Goal: Task Accomplishment & Management: Complete application form

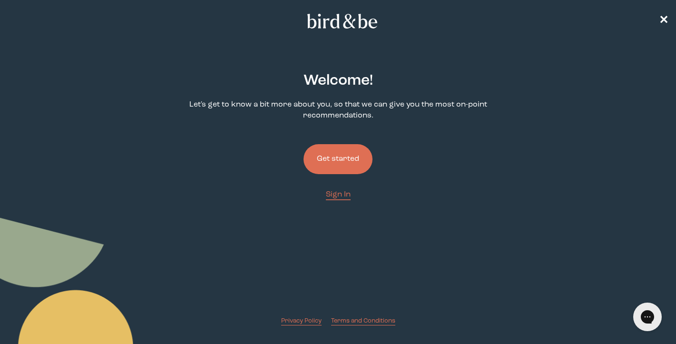
click at [342, 161] on button "Get started" at bounding box center [337, 159] width 69 height 30
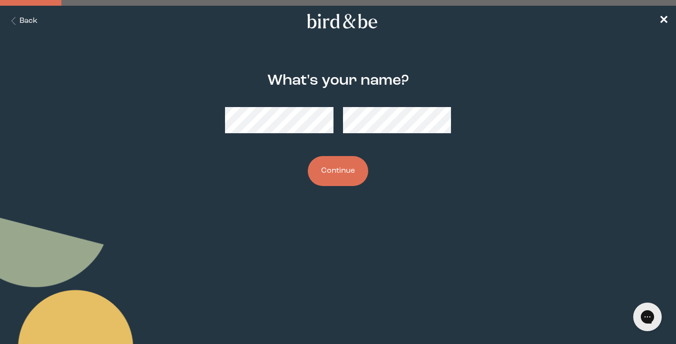
click at [319, 171] on button "Continue" at bounding box center [338, 171] width 60 height 30
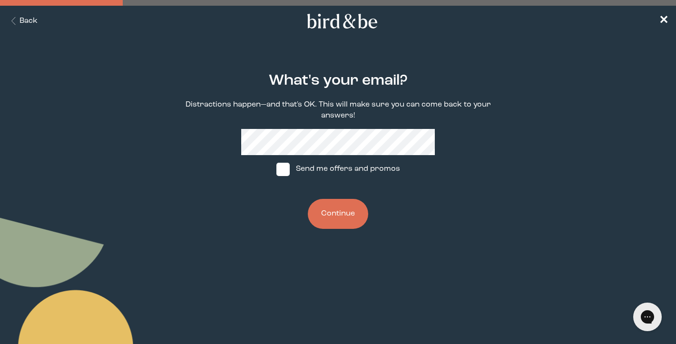
click at [345, 217] on button "Continue" at bounding box center [338, 214] width 60 height 30
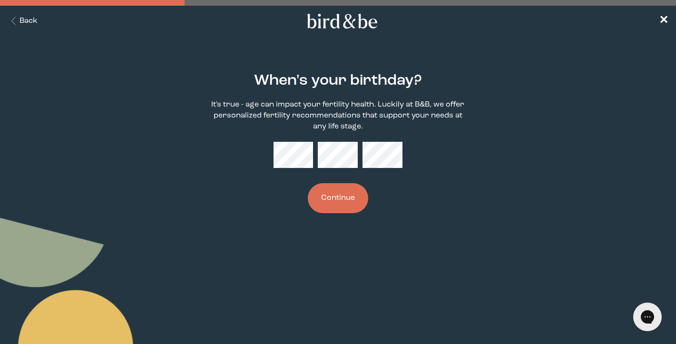
click at [358, 200] on button "Continue" at bounding box center [338, 198] width 60 height 30
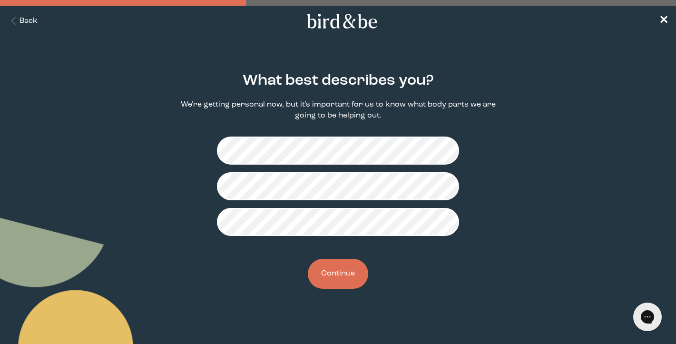
click at [353, 275] on button "Continue" at bounding box center [338, 274] width 60 height 30
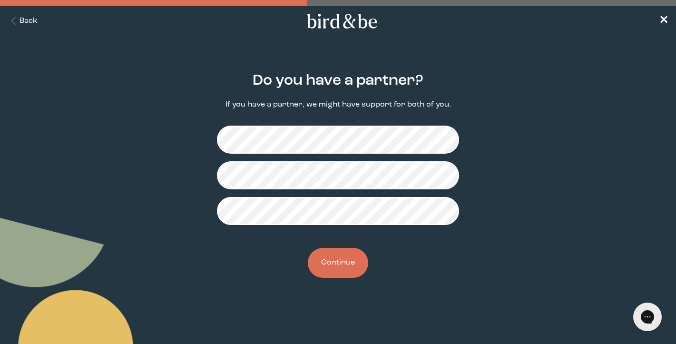
click at [349, 263] on button "Continue" at bounding box center [338, 263] width 60 height 30
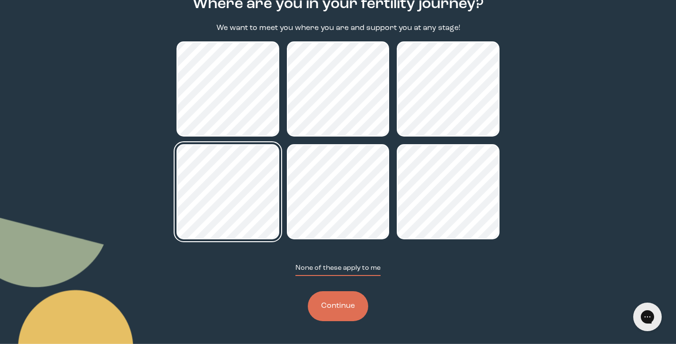
scroll to position [77, 0]
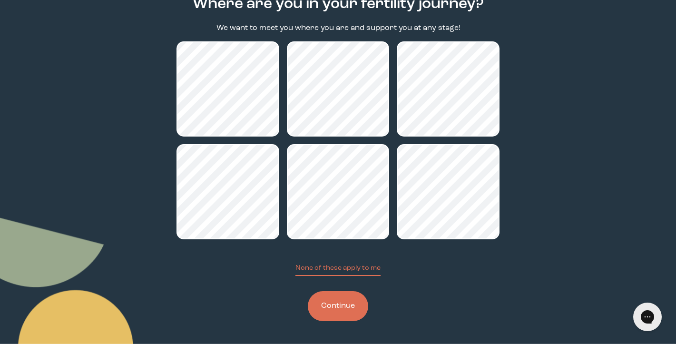
click at [328, 307] on button "Continue" at bounding box center [338, 306] width 60 height 30
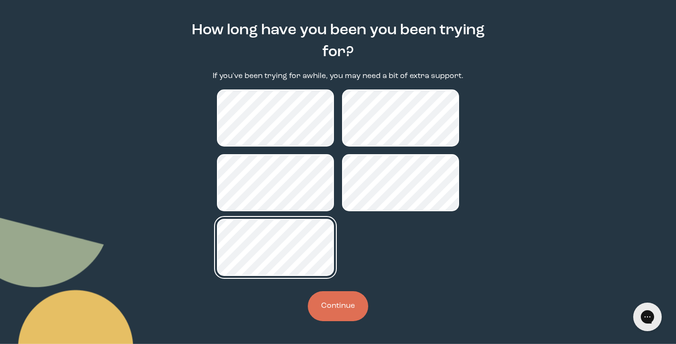
scroll to position [50, 0]
click at [331, 302] on button "Continue" at bounding box center [338, 306] width 60 height 30
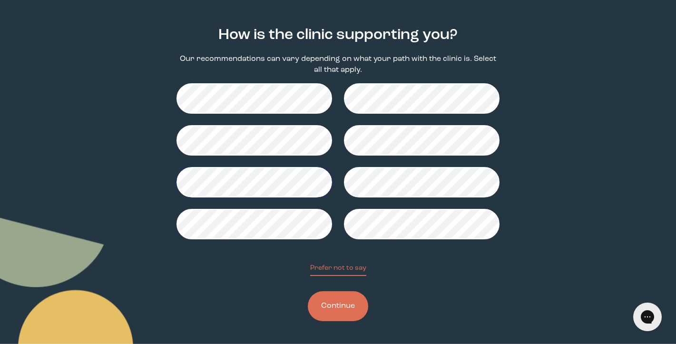
scroll to position [46, 0]
click at [339, 308] on button "Continue" at bounding box center [338, 306] width 60 height 30
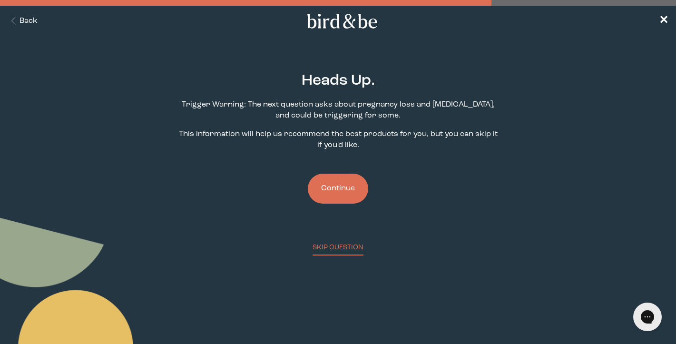
click at [337, 184] on button "Continue" at bounding box center [338, 189] width 60 height 30
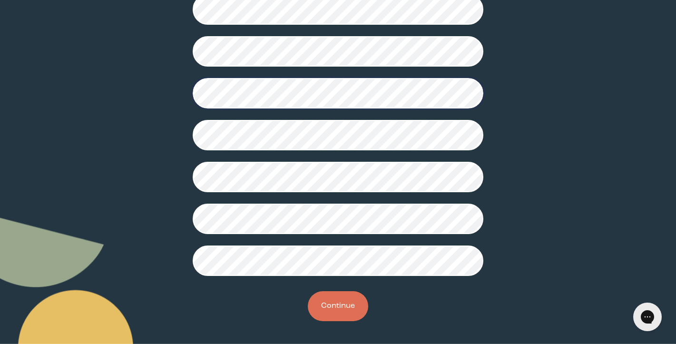
scroll to position [251, 0]
click at [333, 310] on button "Continue" at bounding box center [338, 306] width 60 height 30
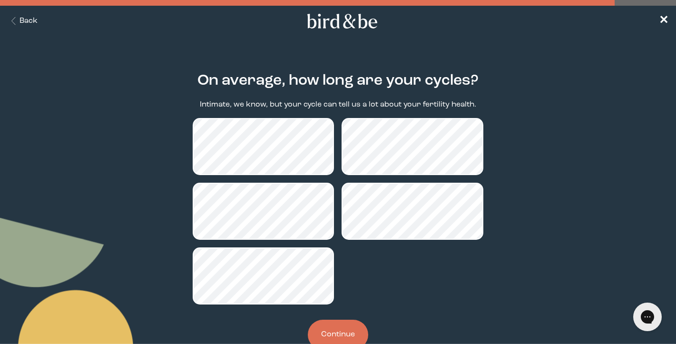
click at [336, 327] on button "Continue" at bounding box center [338, 335] width 60 height 30
